Goal: Task Accomplishment & Management: Use online tool/utility

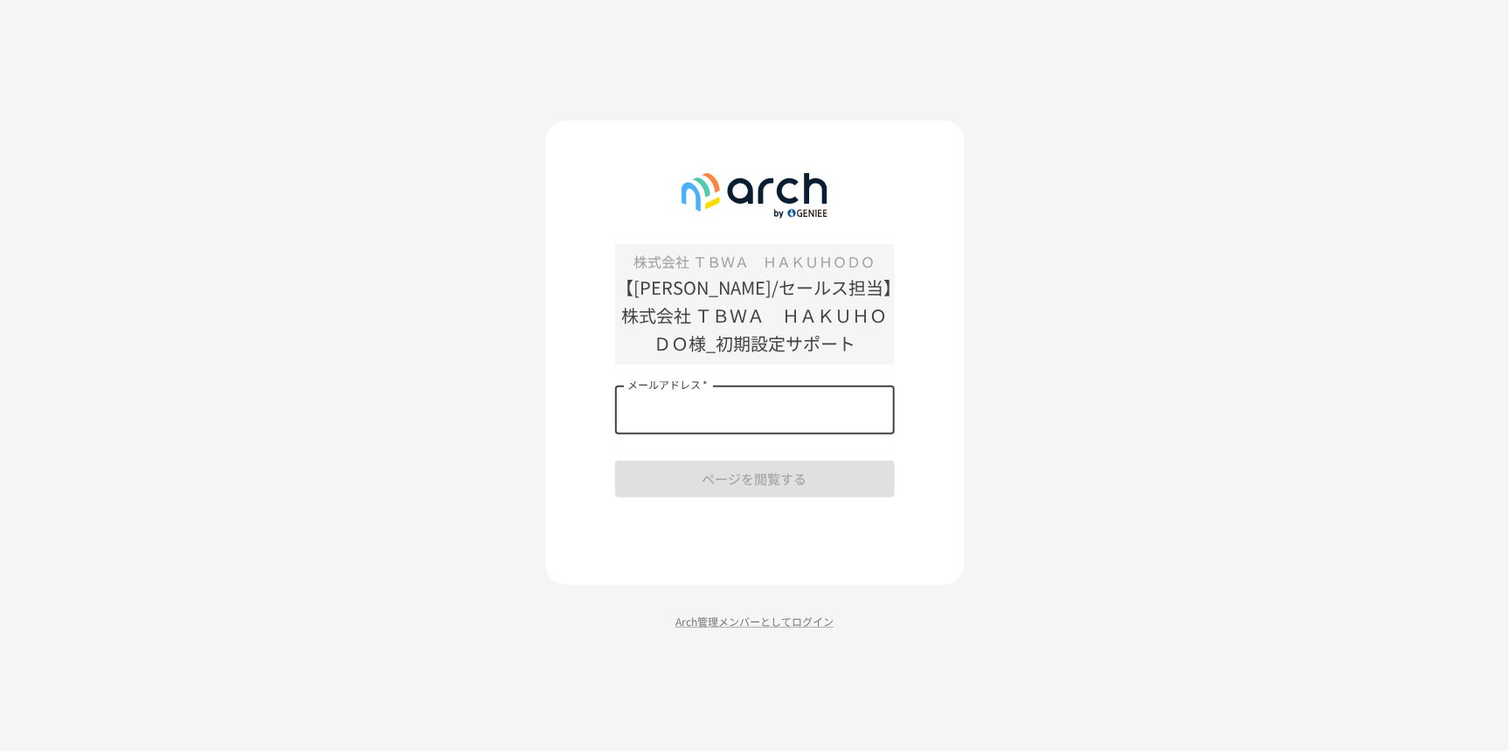
click at [678, 401] on input "メールアドレス   *" at bounding box center [755, 409] width 280 height 49
type input "**********"
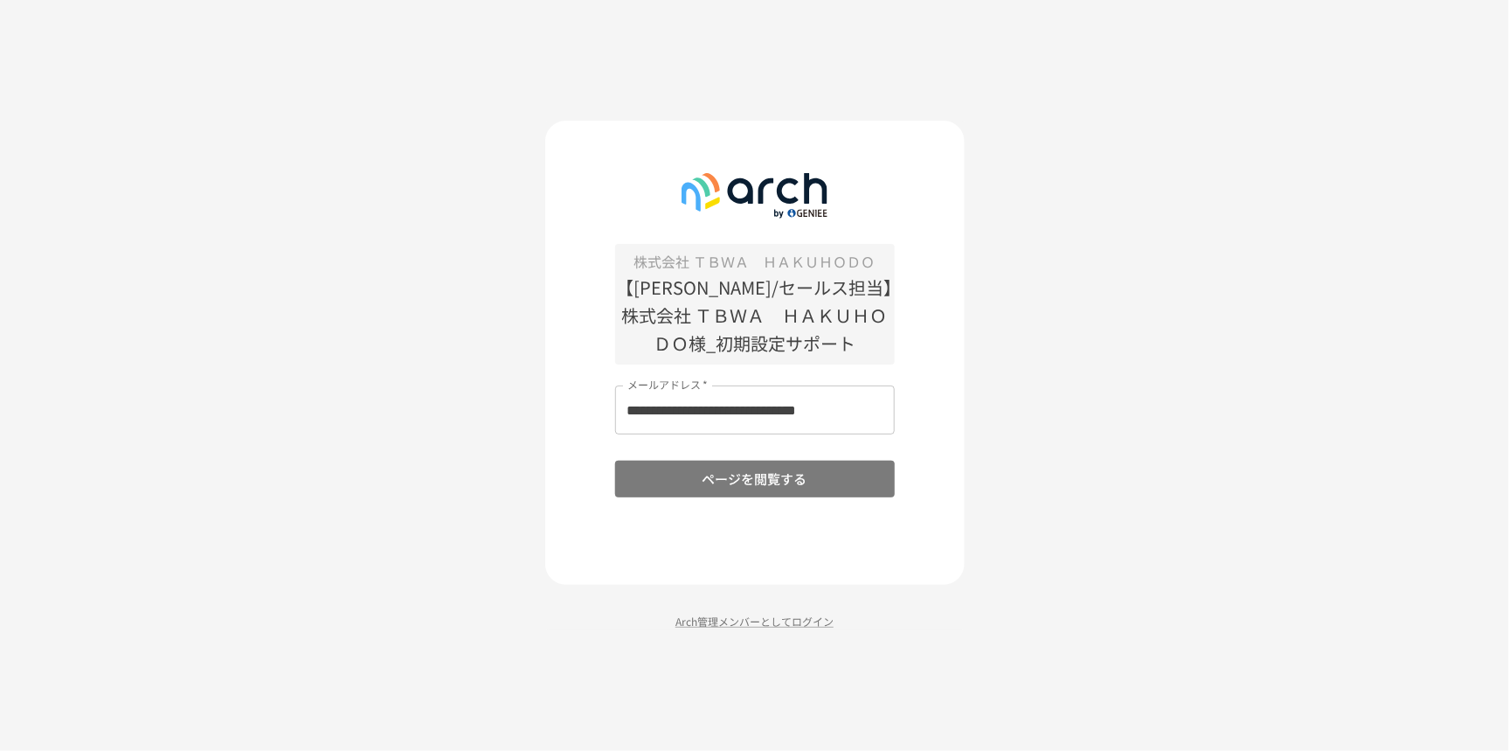
click at [719, 485] on button "ページを閲覧する" at bounding box center [755, 479] width 280 height 37
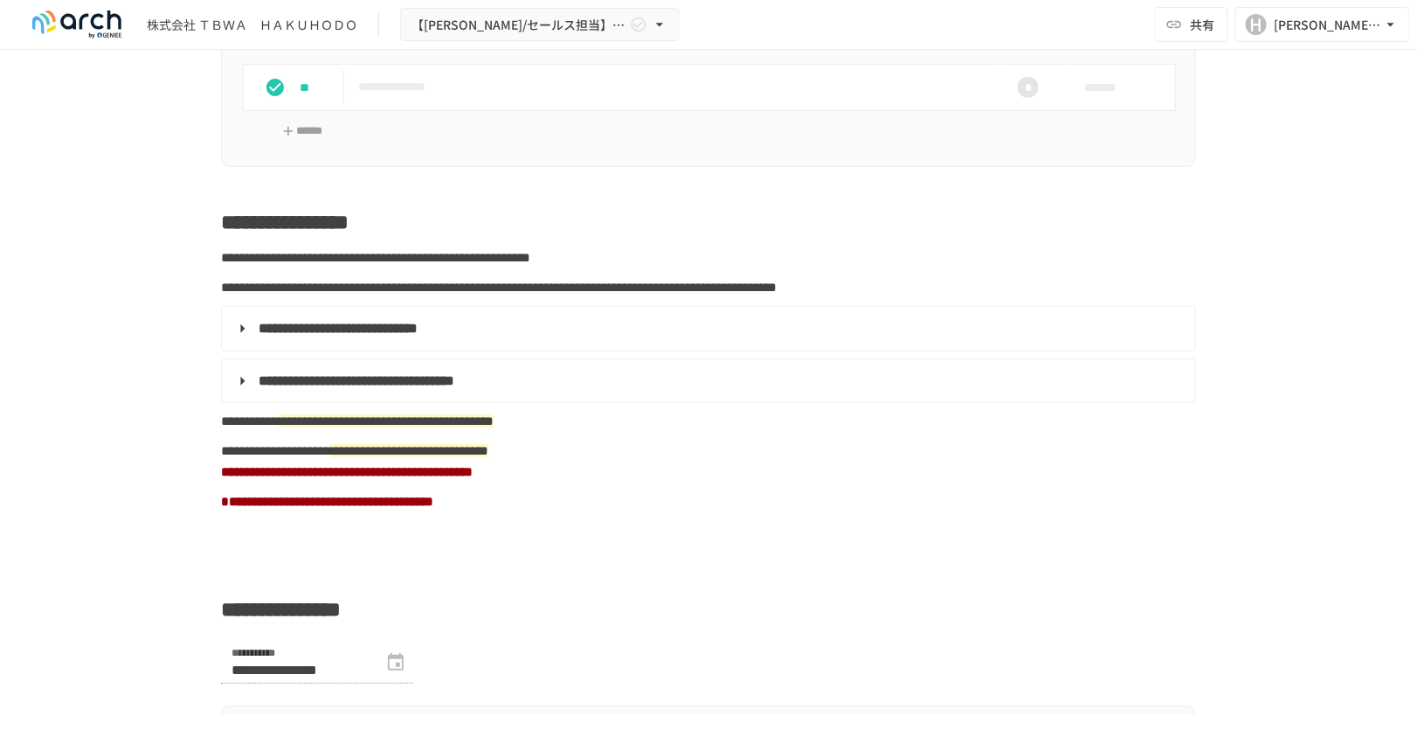
scroll to position [536, 0]
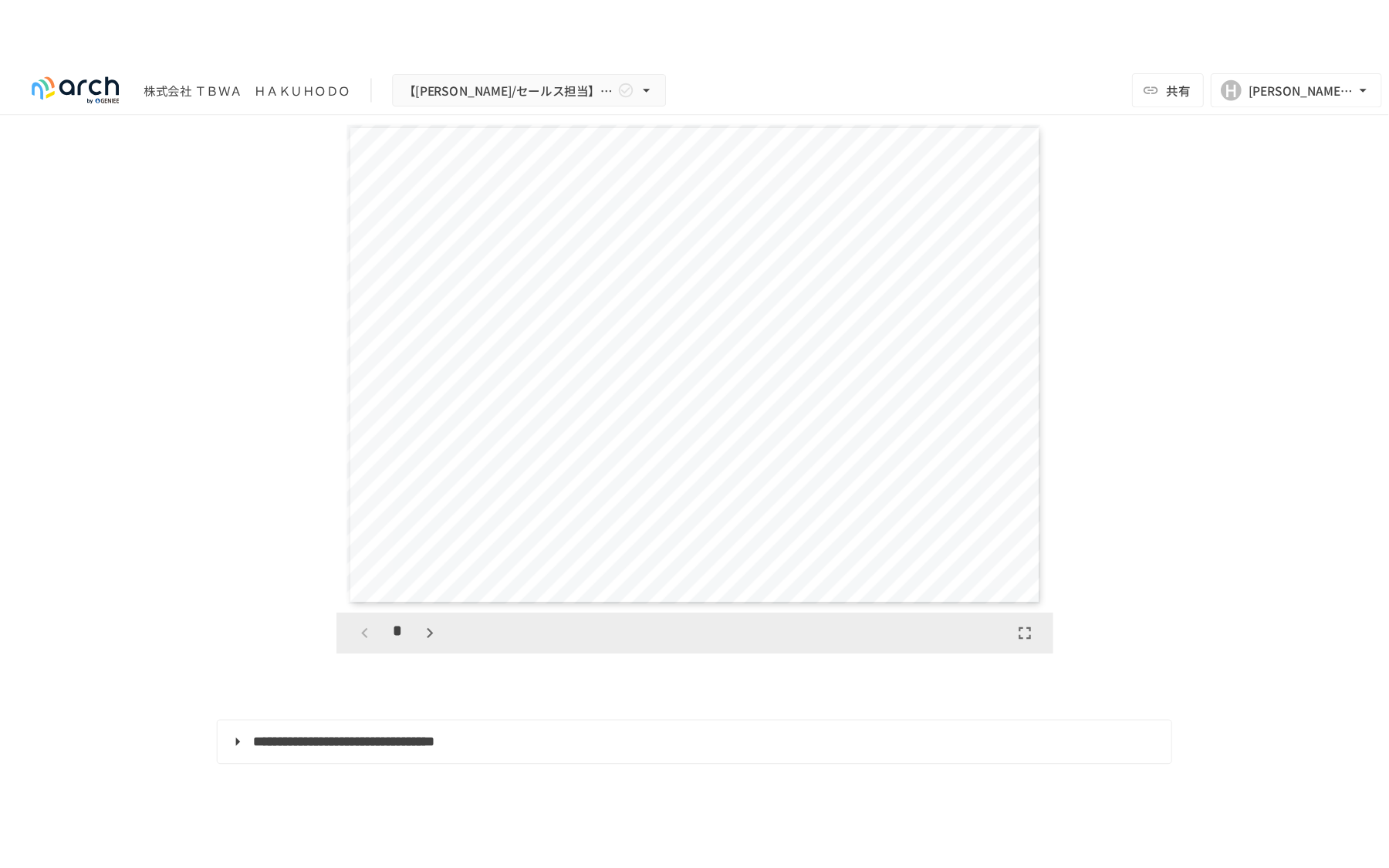
scroll to position [1513, 0]
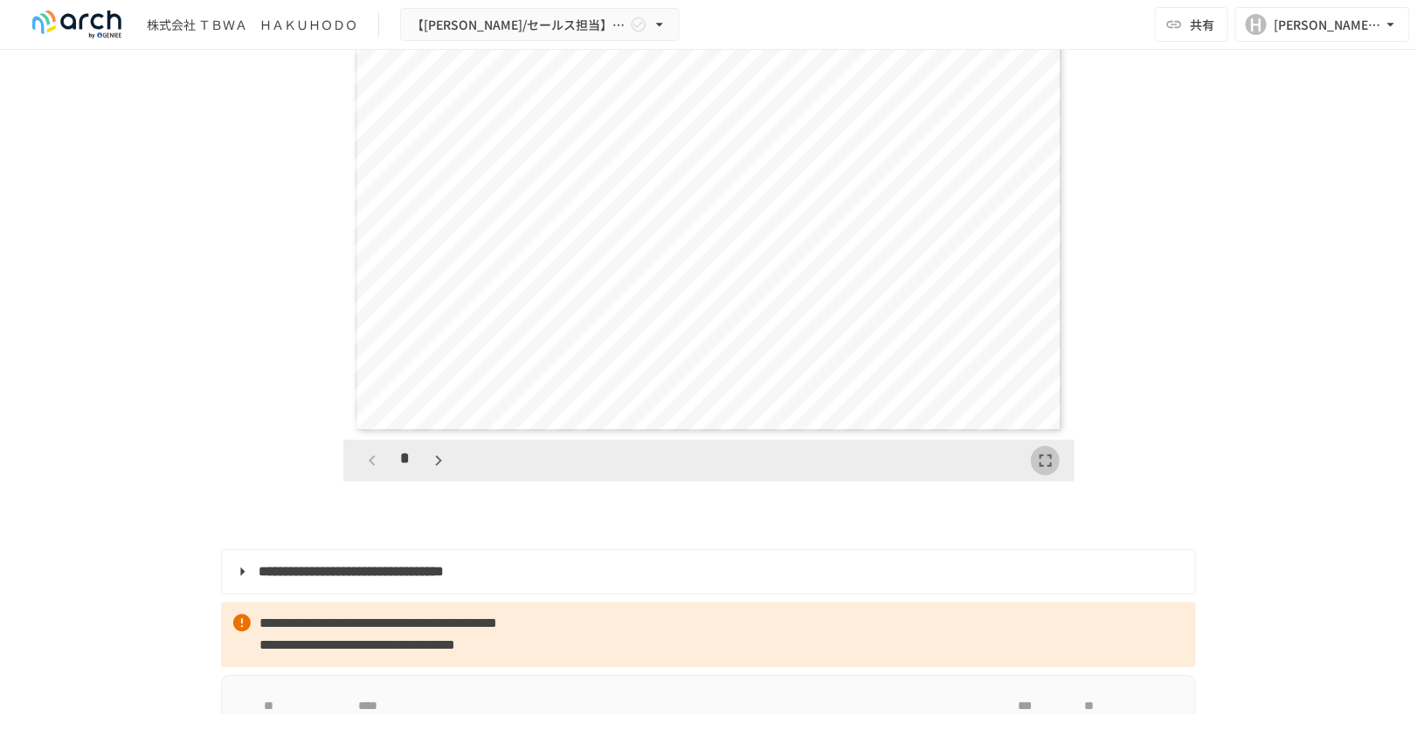
click at [1049, 471] on icon "button" at bounding box center [1046, 460] width 21 height 21
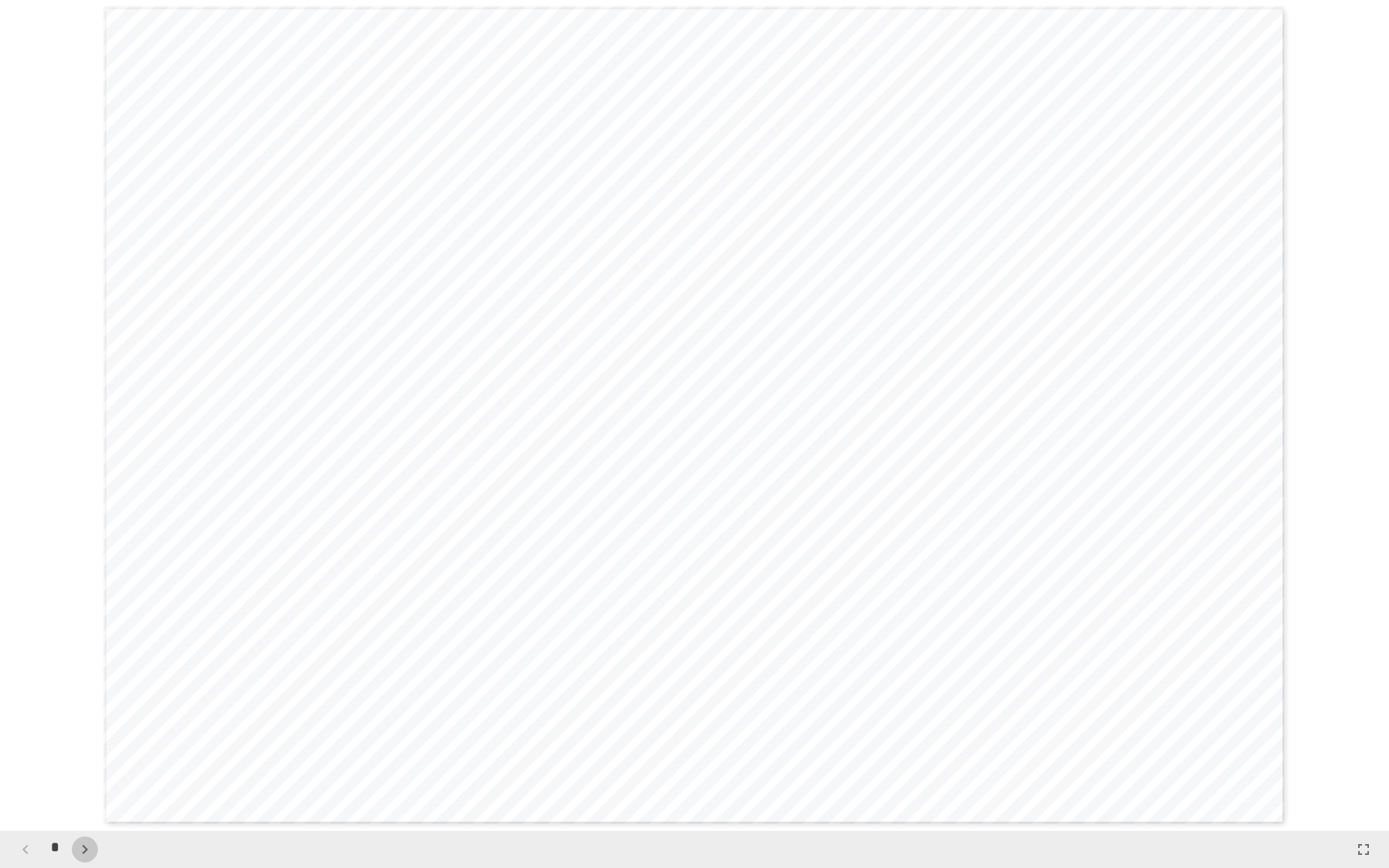
click at [86, 662] on icon "button" at bounding box center [85, 849] width 19 height 19
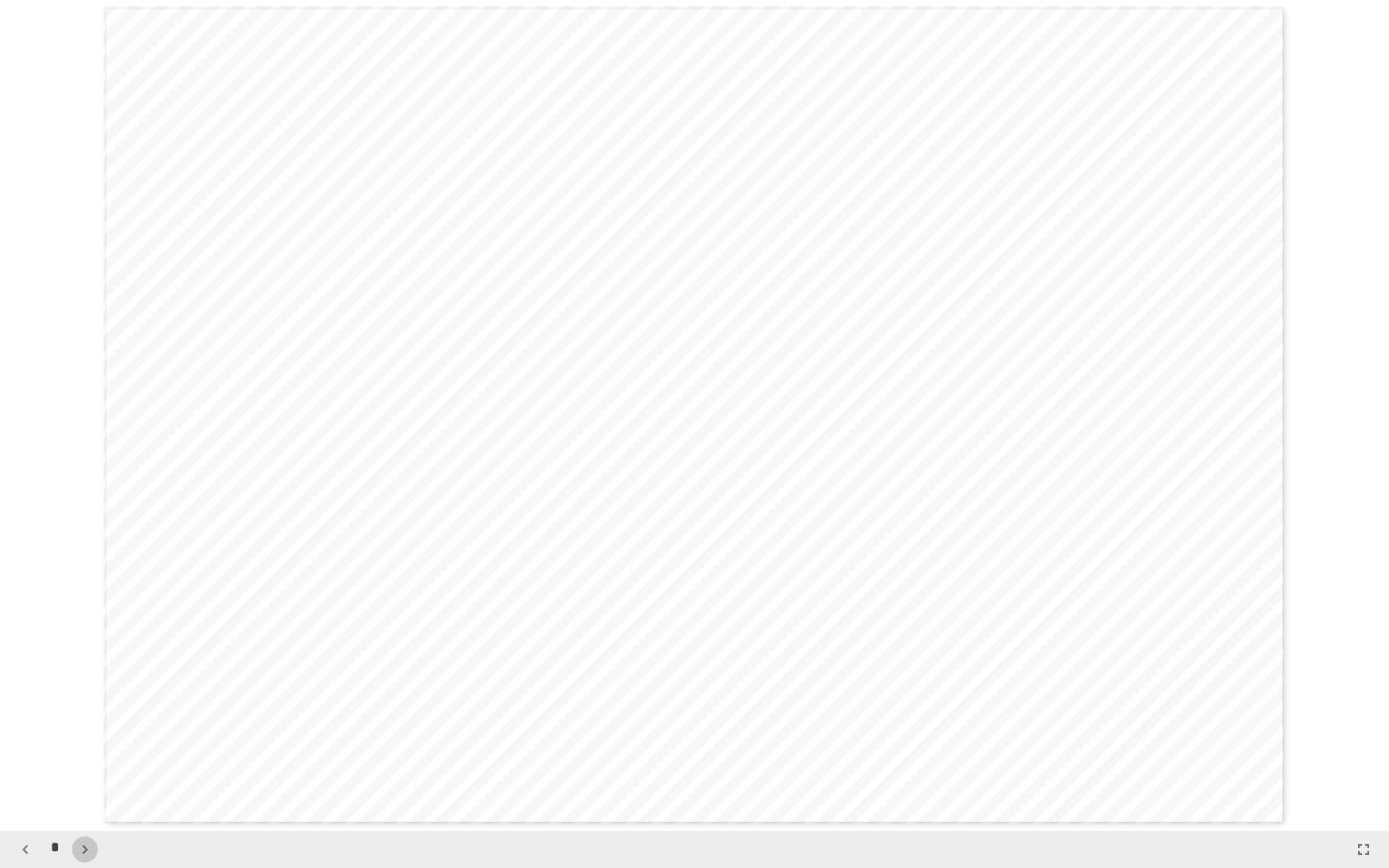
click at [86, 662] on icon "button" at bounding box center [85, 849] width 19 height 19
click at [87, 662] on button "button" at bounding box center [85, 849] width 26 height 26
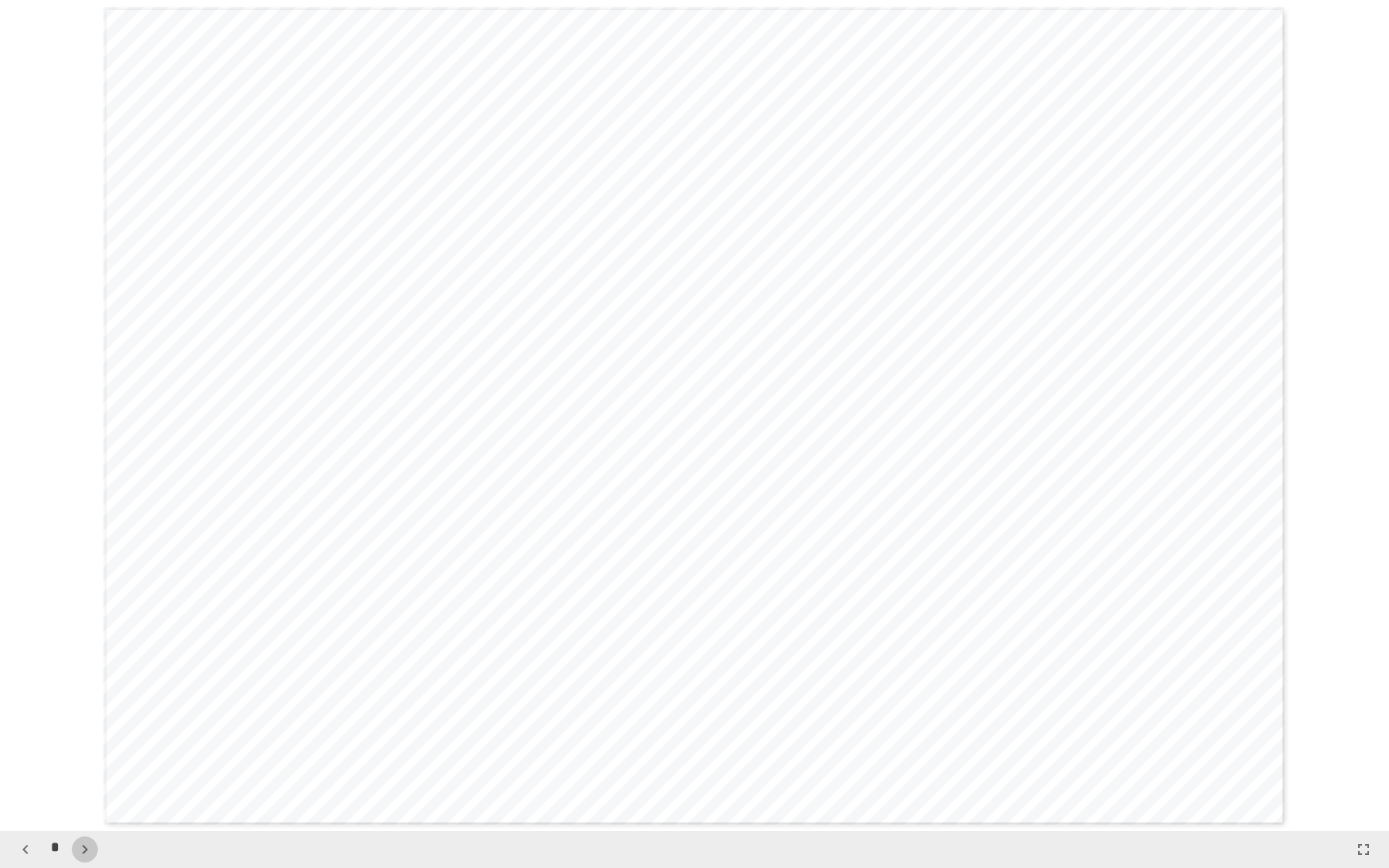
click at [87, 662] on button "button" at bounding box center [85, 849] width 26 height 26
click at [87, 662] on button "button" at bounding box center [93, 849] width 26 height 26
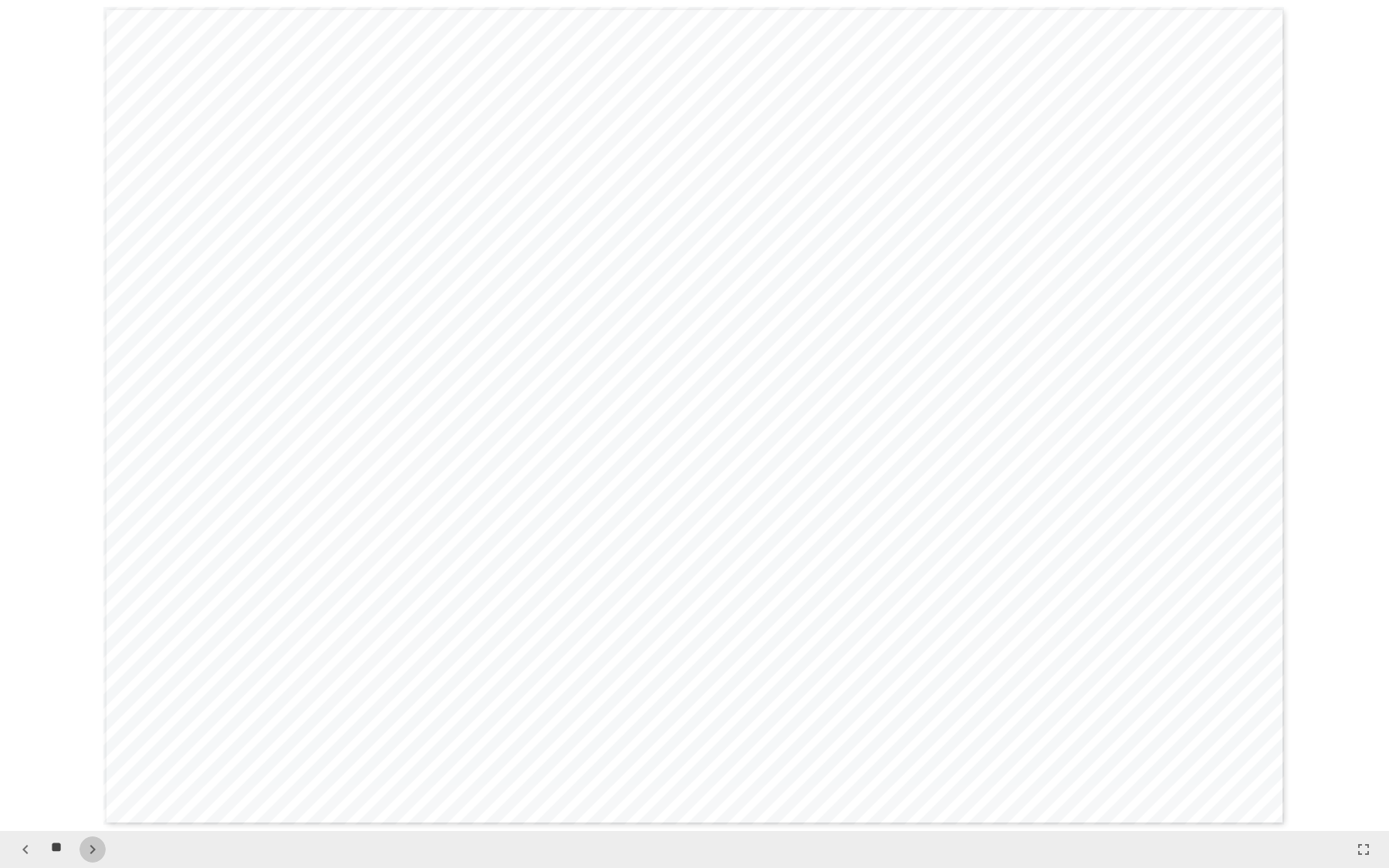
click at [87, 662] on button "button" at bounding box center [93, 849] width 26 height 26
click at [28, 662] on icon "button" at bounding box center [25, 849] width 19 height 19
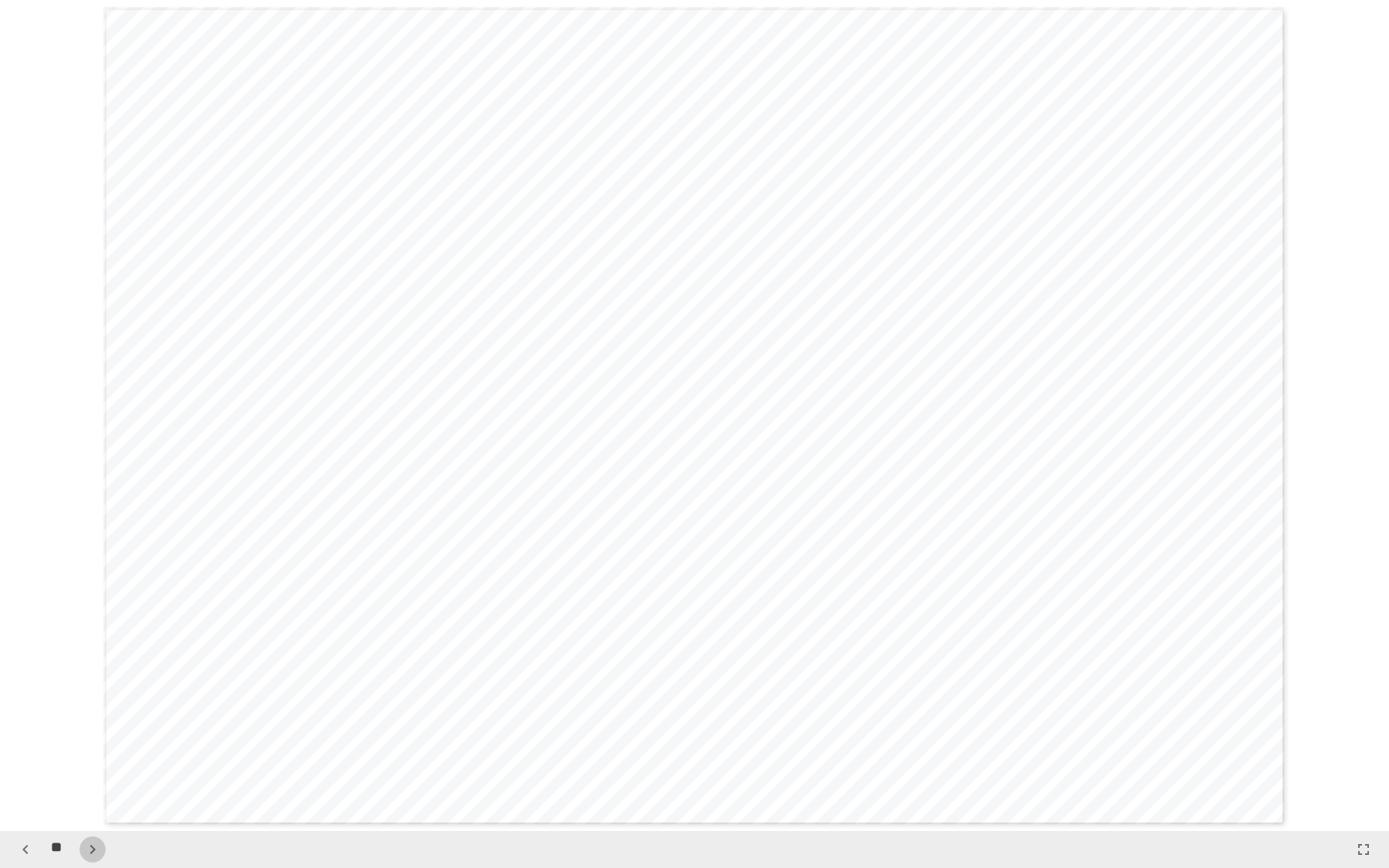
click at [101, 662] on icon "button" at bounding box center [92, 849] width 19 height 19
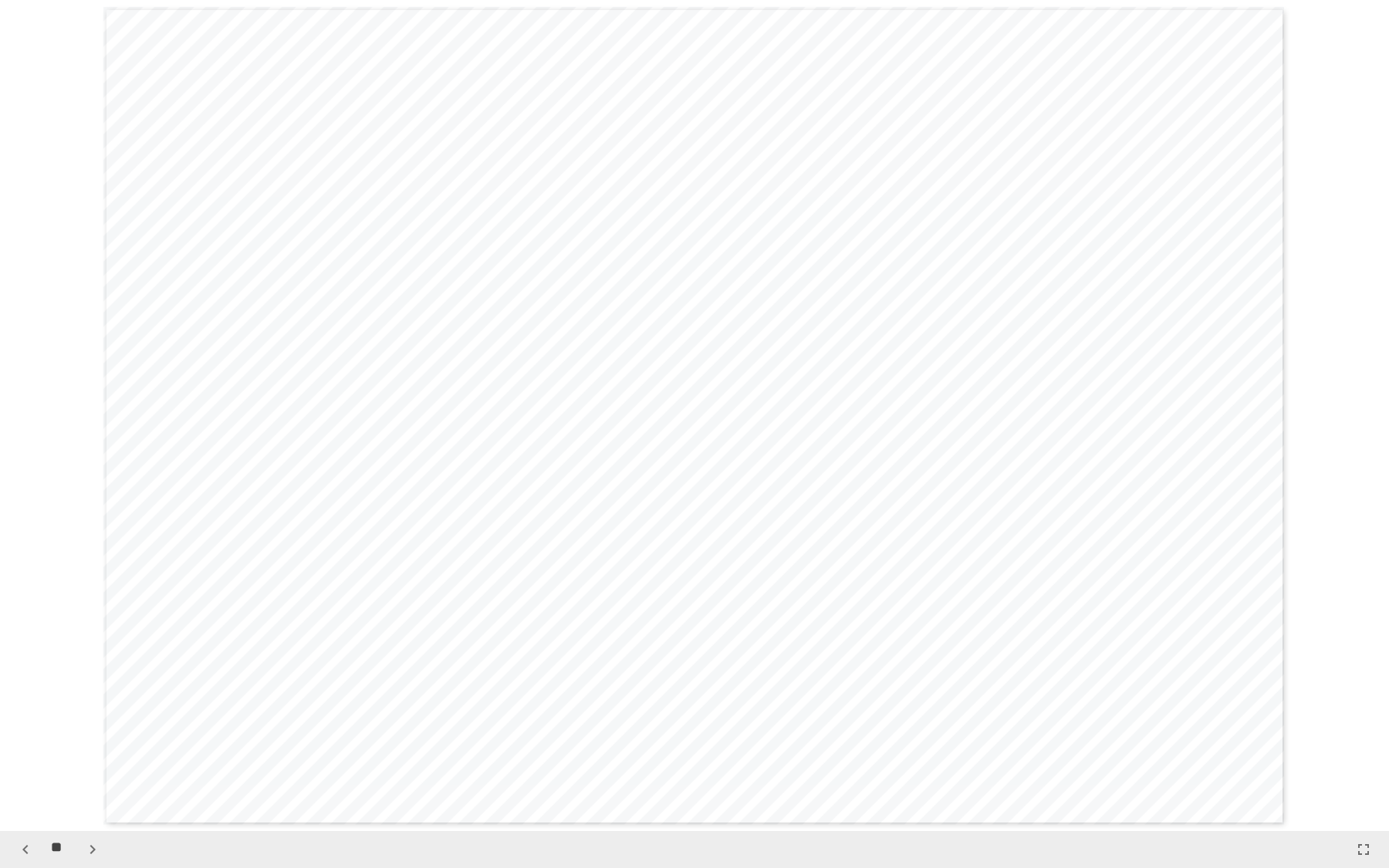
click at [101, 662] on icon "button" at bounding box center [92, 849] width 19 height 19
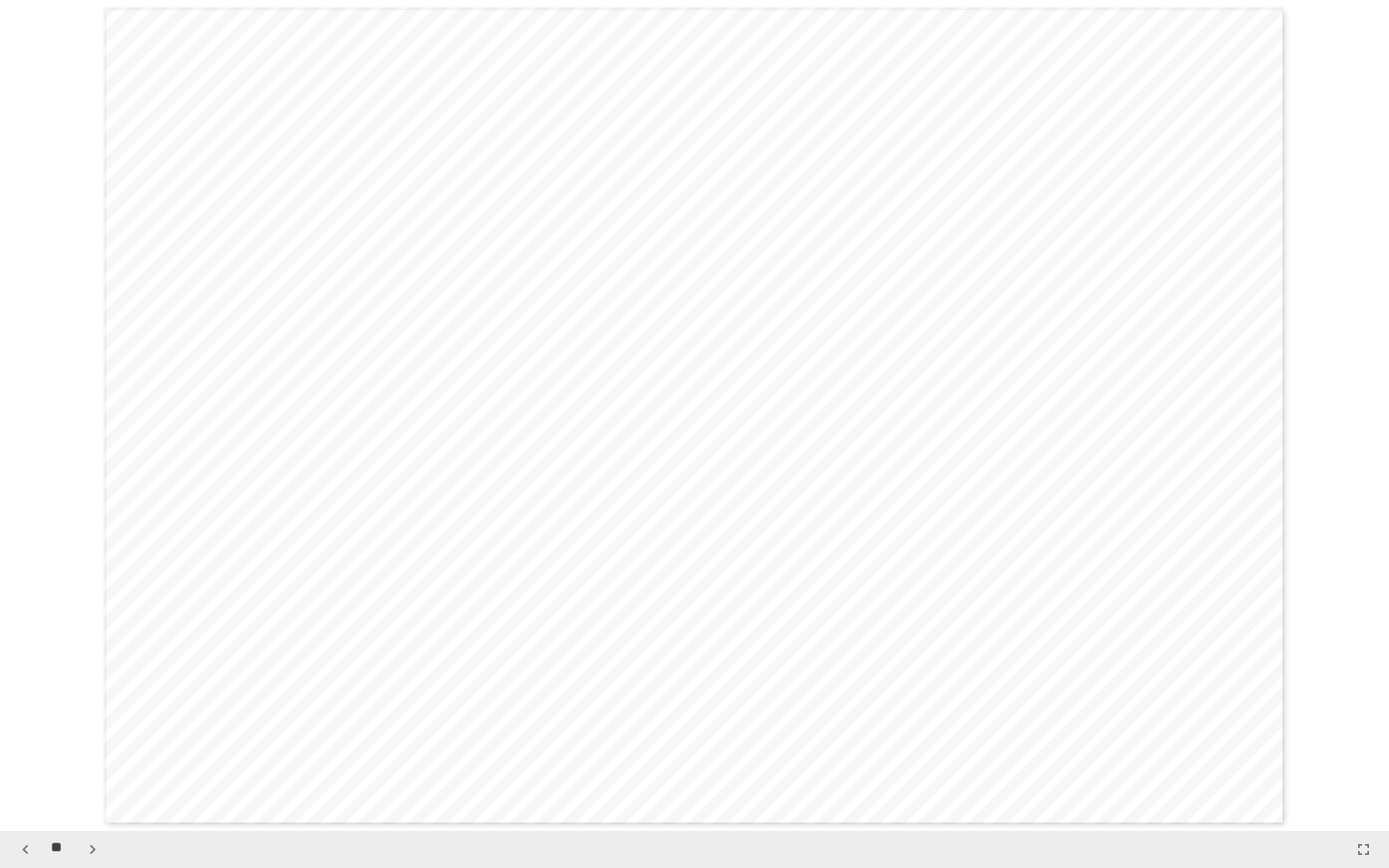
click at [101, 662] on icon "button" at bounding box center [92, 849] width 19 height 19
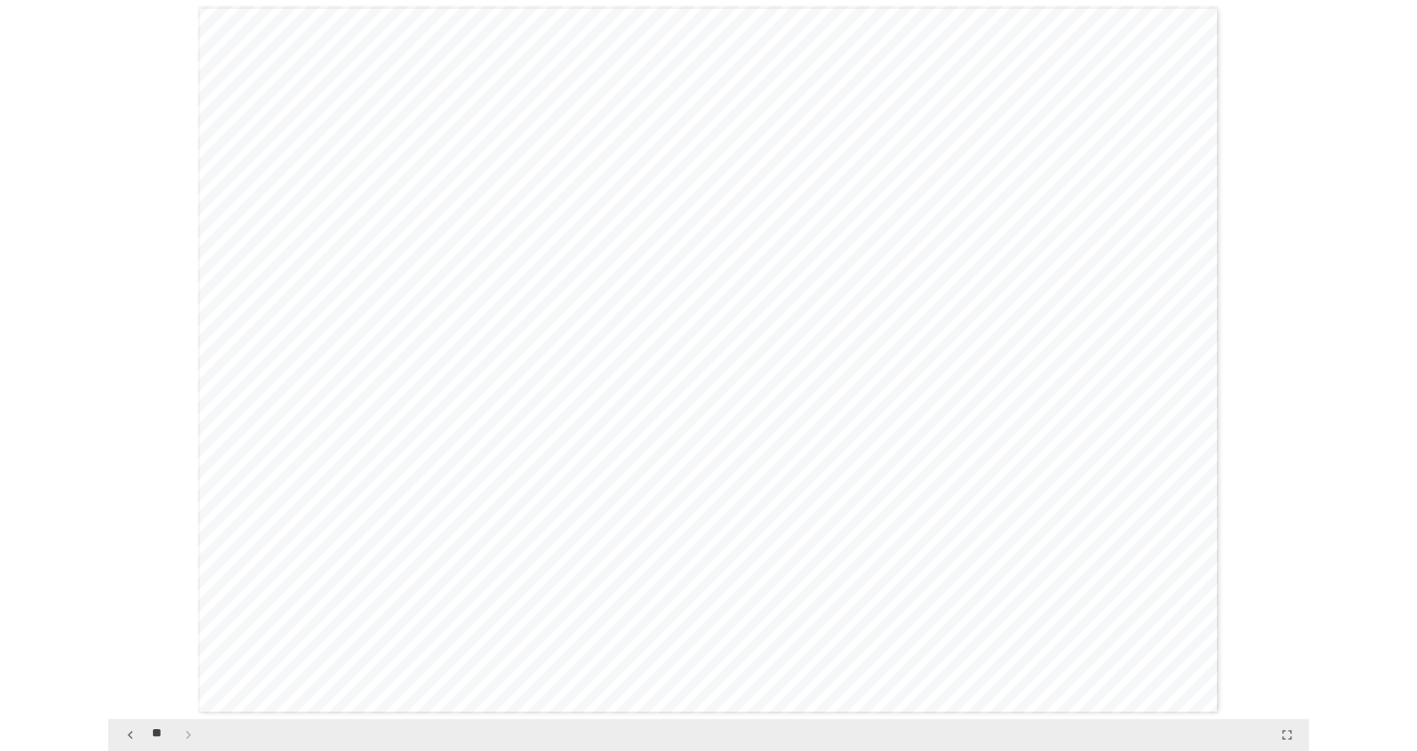
scroll to position [23528, 0]
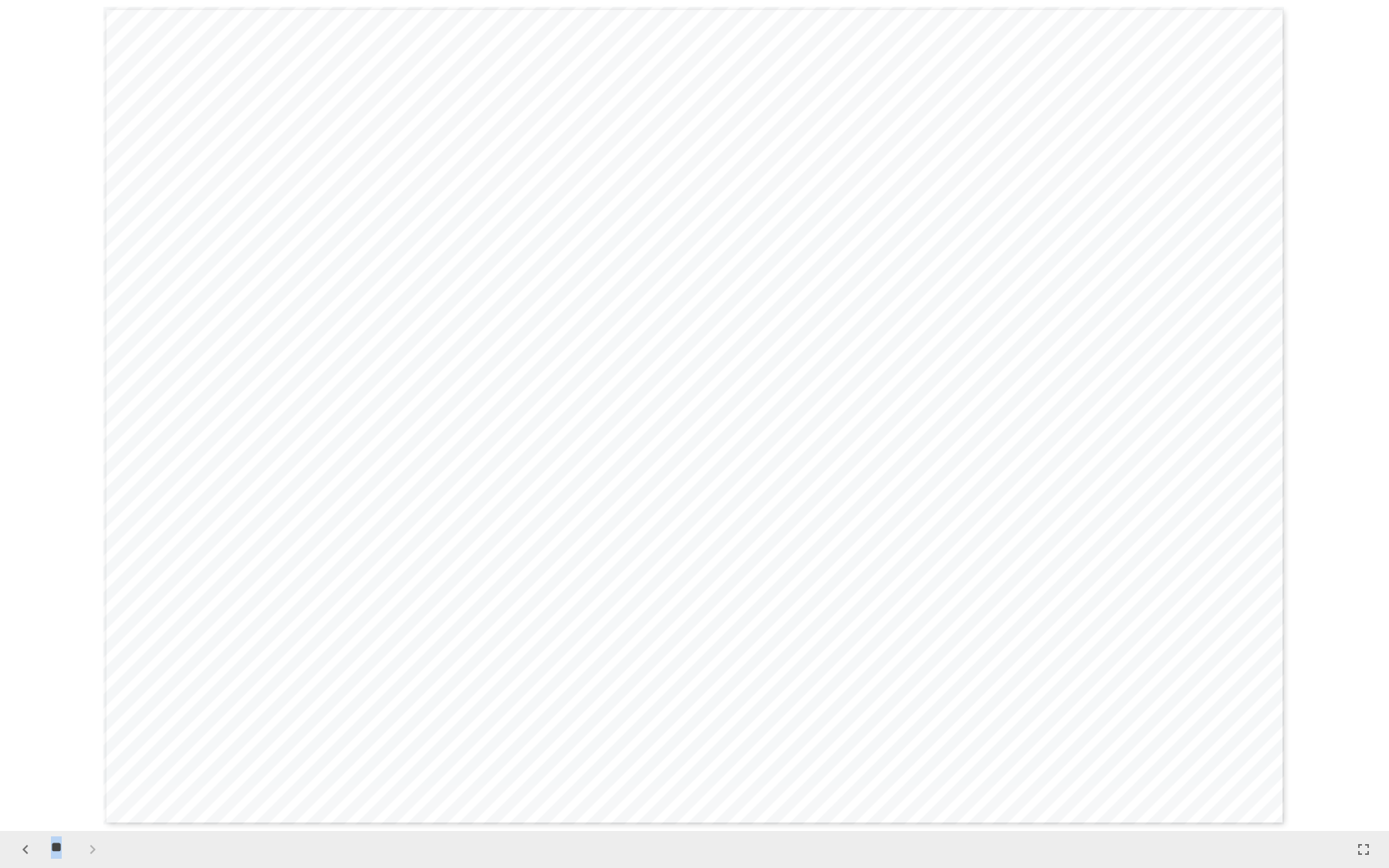
click at [101, 662] on div "**" at bounding box center [59, 849] width 94 height 26
click at [92, 662] on div "**" at bounding box center [59, 849] width 94 height 26
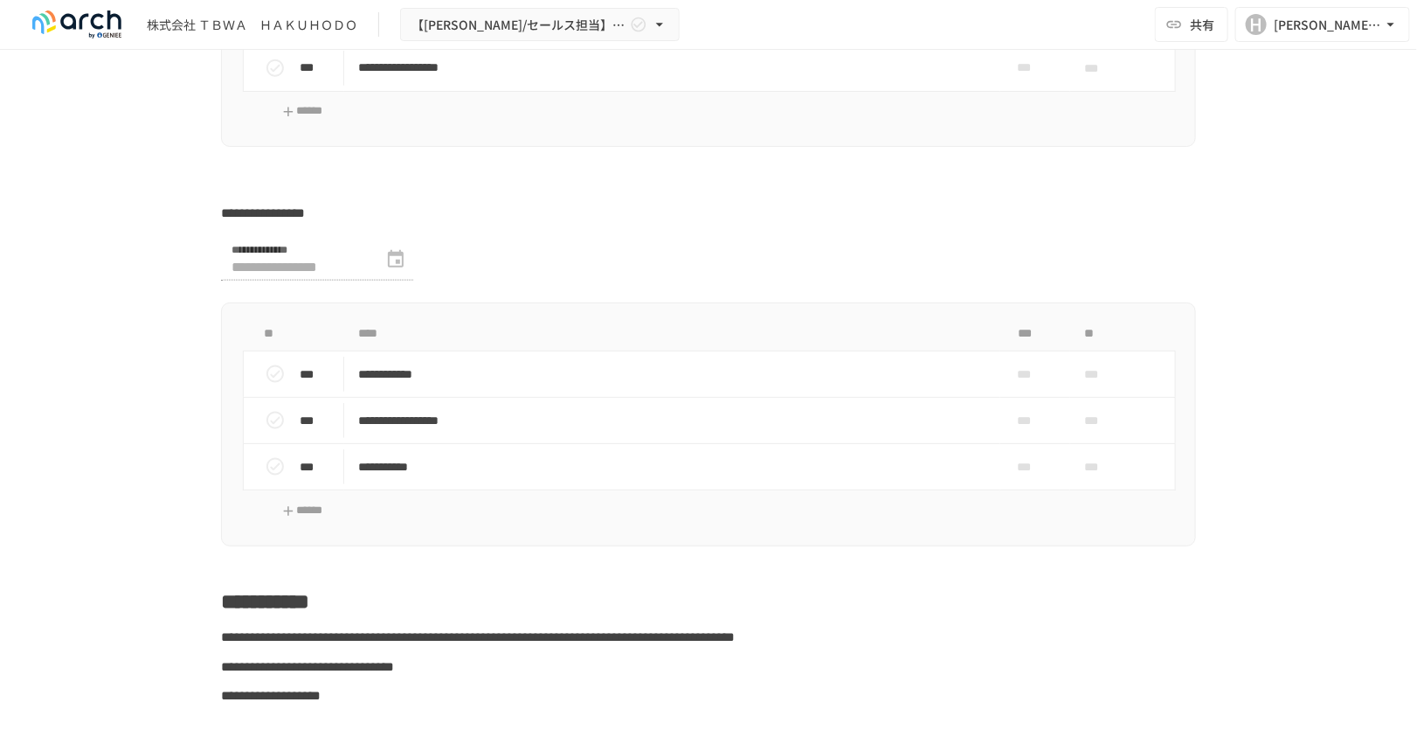
scroll to position [6040, 0]
